Goal: Find specific page/section: Find specific page/section

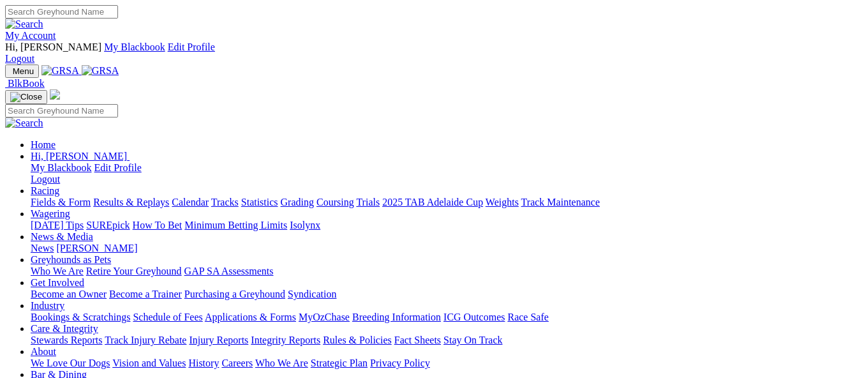
click at [56, 30] on link "My Account" at bounding box center [30, 35] width 51 height 11
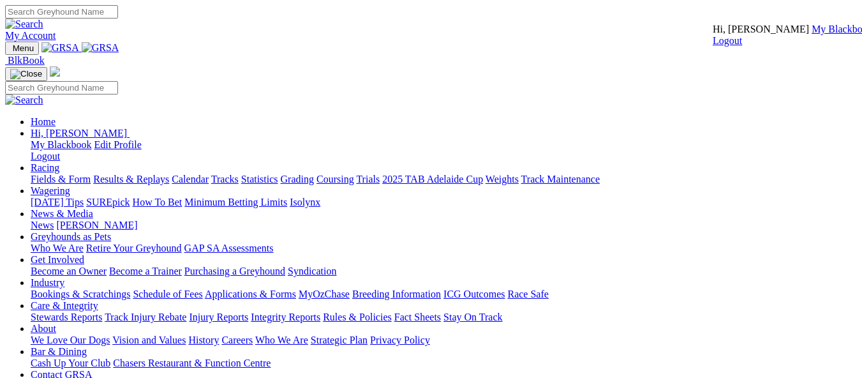
click at [812, 34] on link "My Blackbook" at bounding box center [842, 29] width 61 height 11
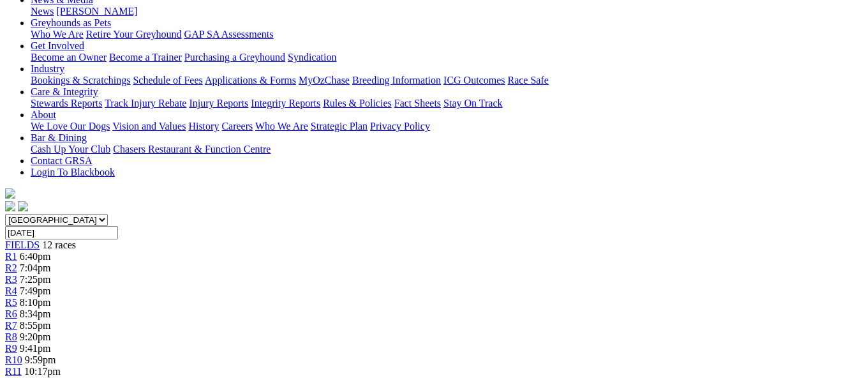
scroll to position [251, 0]
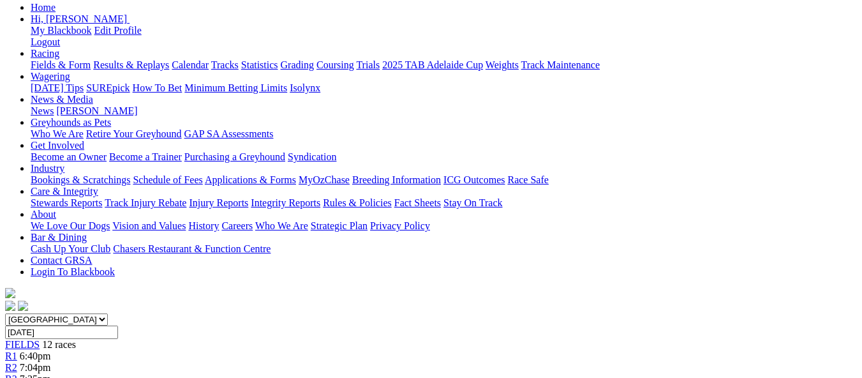
scroll to position [169, 0]
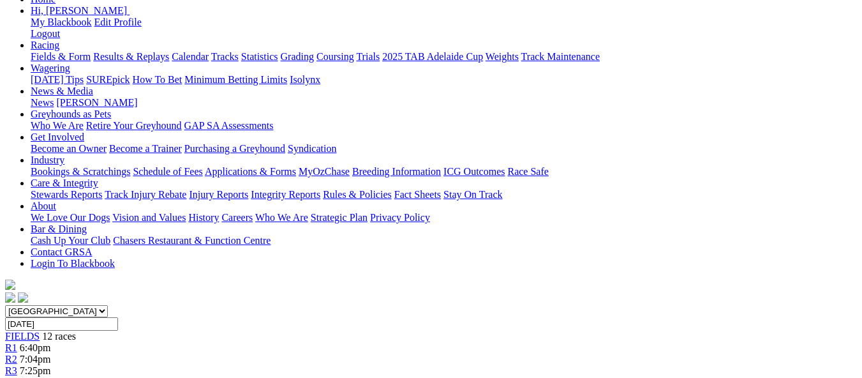
click at [71, 331] on div "FIELDS 12 races" at bounding box center [431, 336] width 852 height 11
